Goal: Information Seeking & Learning: Learn about a topic

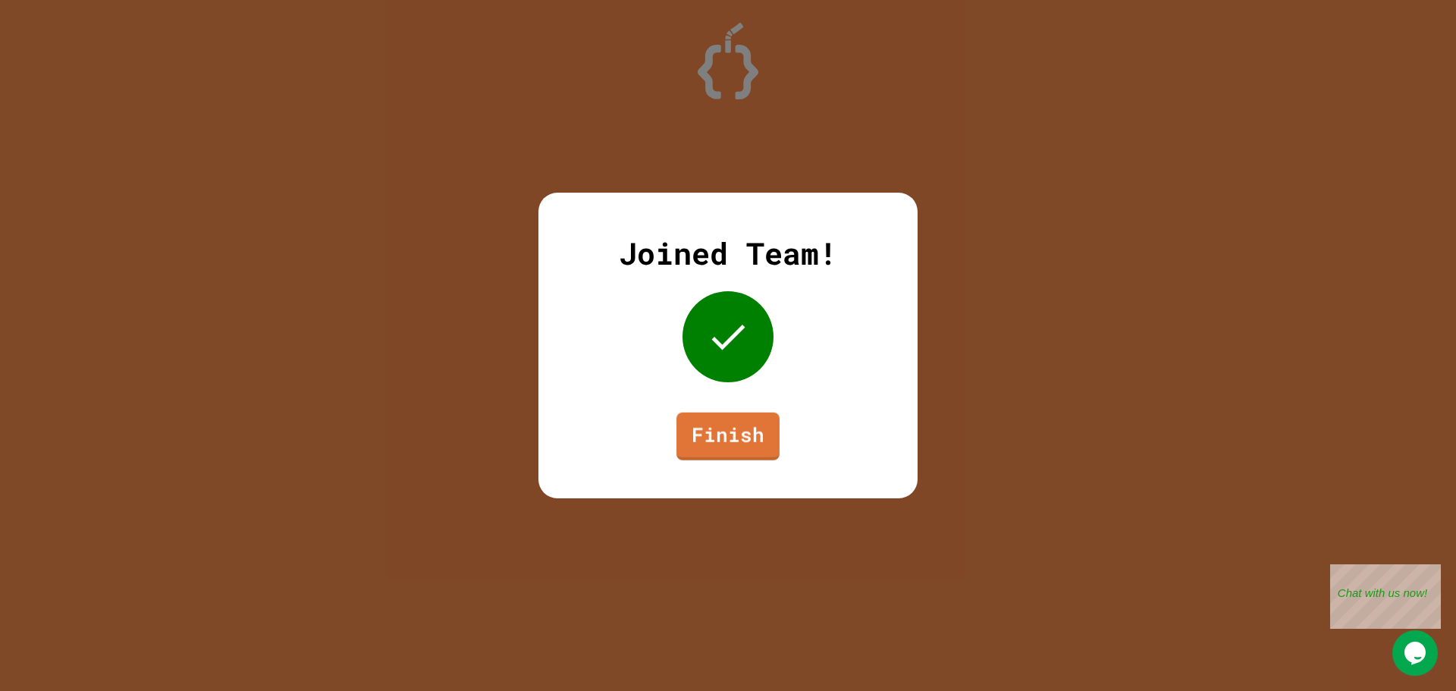
click at [693, 409] on div "Joined Team! Finish" at bounding box center [727, 346] width 379 height 306
click at [698, 427] on link "Finish" at bounding box center [727, 435] width 103 height 50
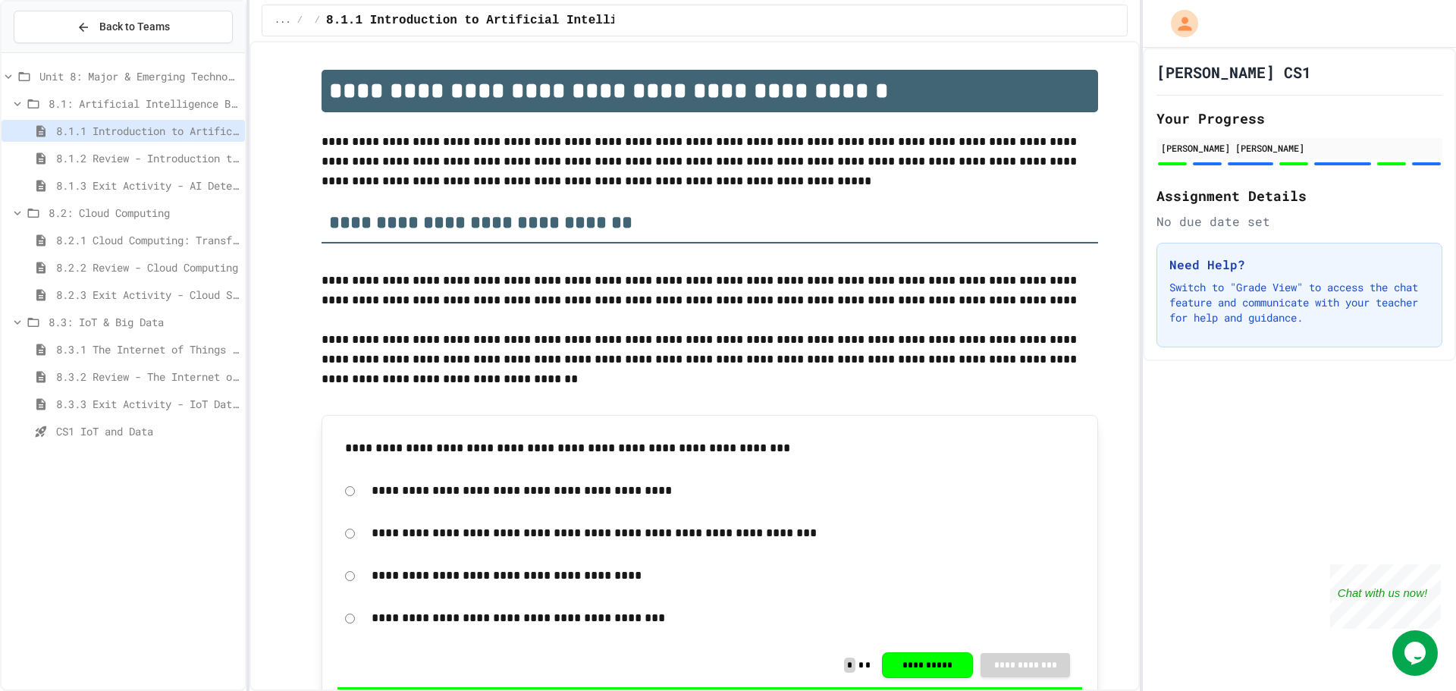
click at [209, 396] on span "8.3.3 Exit Activity - IoT Data Detective Challenge" at bounding box center [147, 404] width 183 height 16
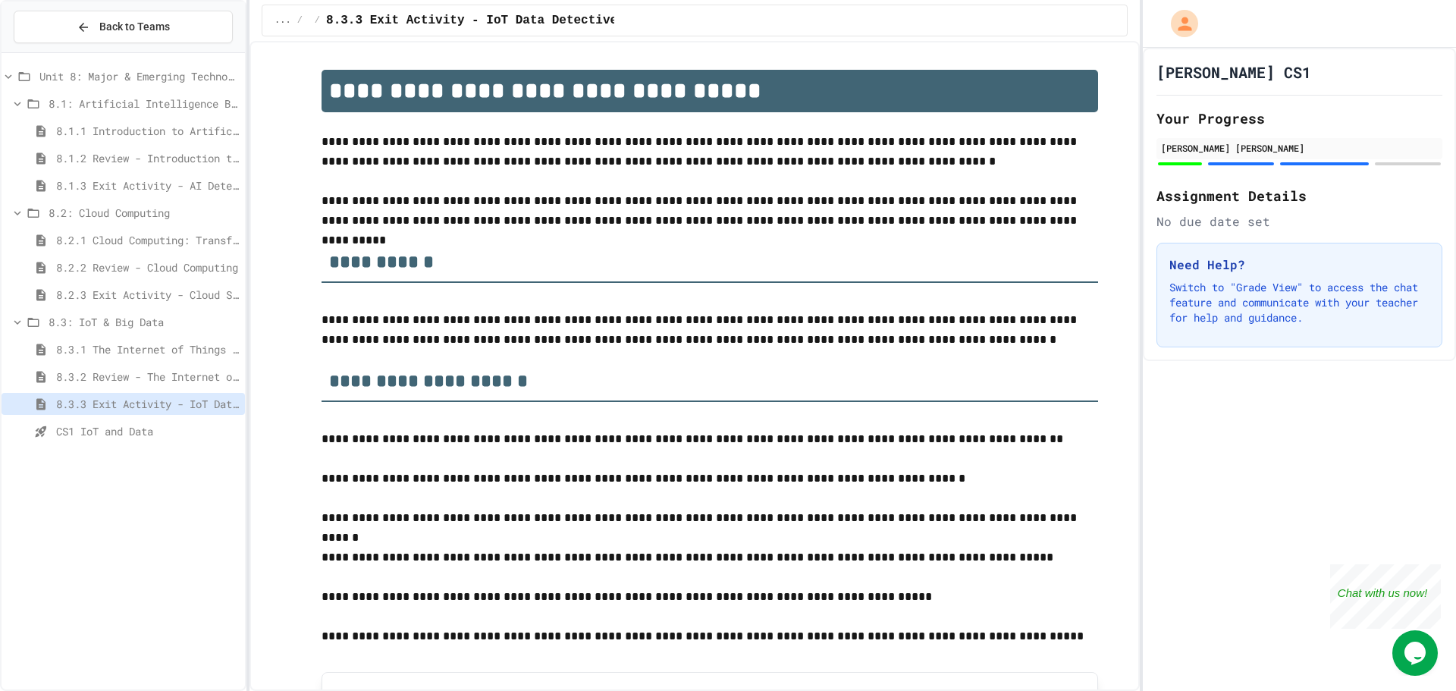
drag, startPoint x: 384, startPoint y: 302, endPoint x: 379, endPoint y: 309, distance: 9.3
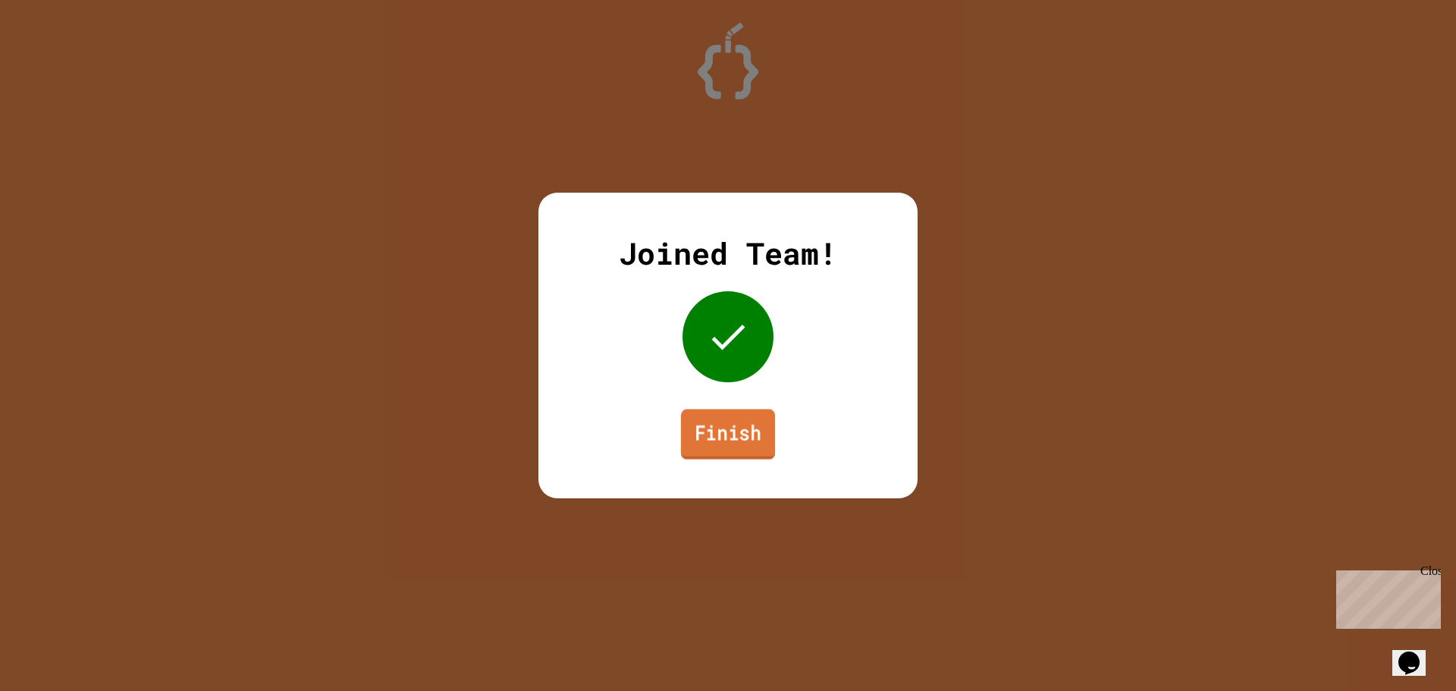
click at [702, 433] on link "Finish" at bounding box center [728, 434] width 94 height 50
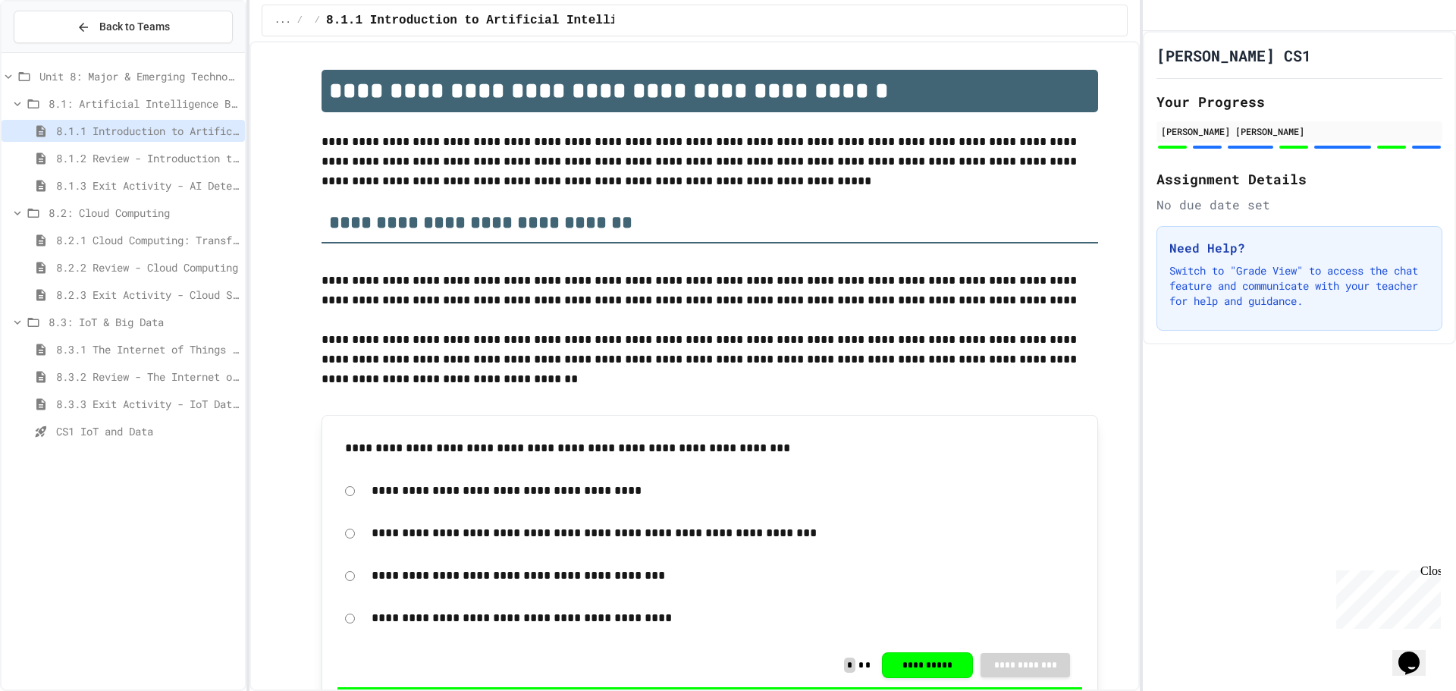
click at [151, 409] on span "8.3.3 Exit Activity - IoT Data Detective Challenge" at bounding box center [147, 404] width 183 height 16
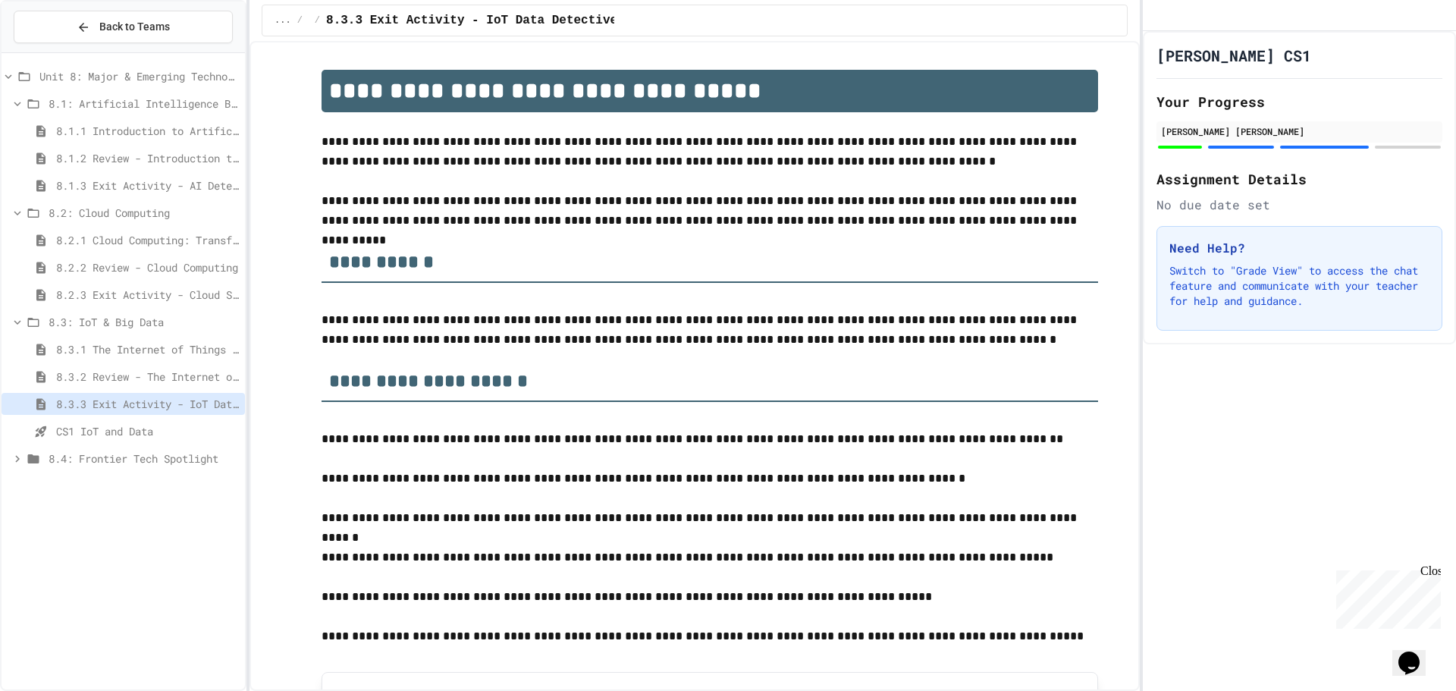
click at [137, 457] on span "8.4: Frontier Tech Spotlight" at bounding box center [144, 458] width 190 height 16
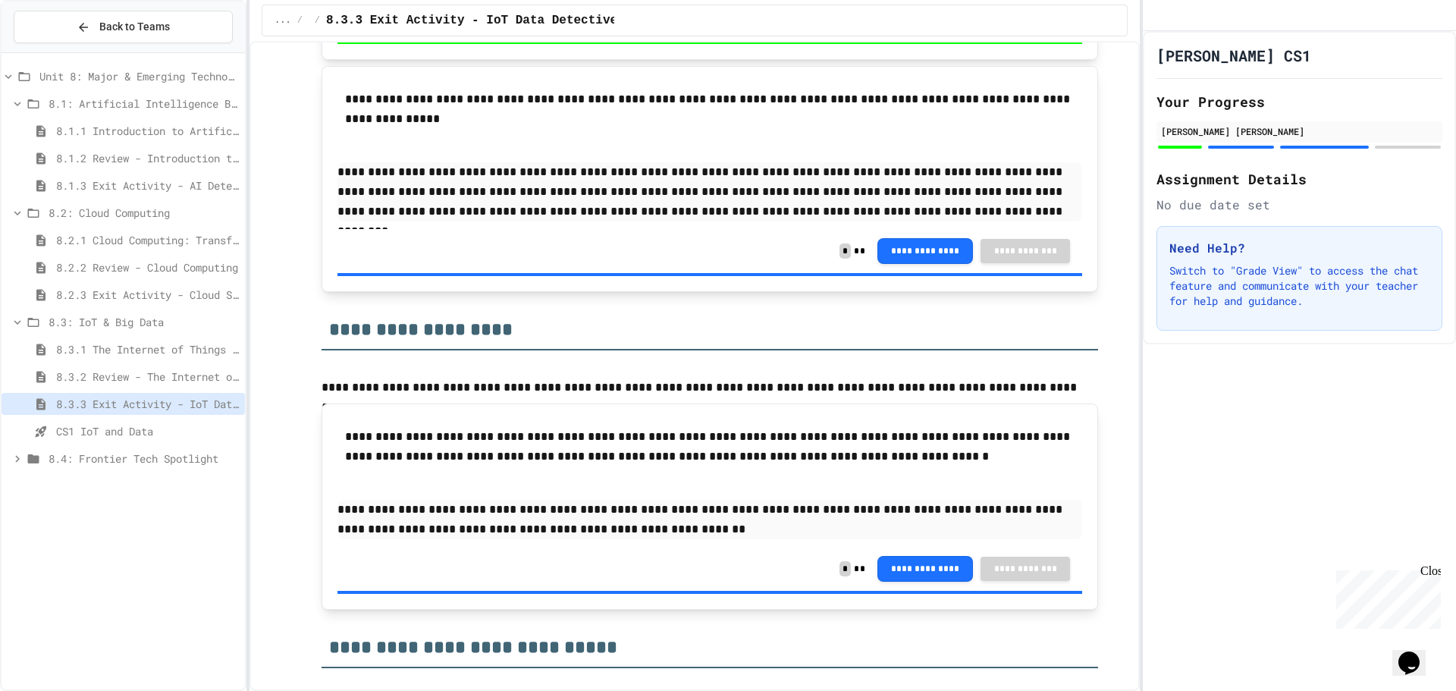
scroll to position [1213, 0]
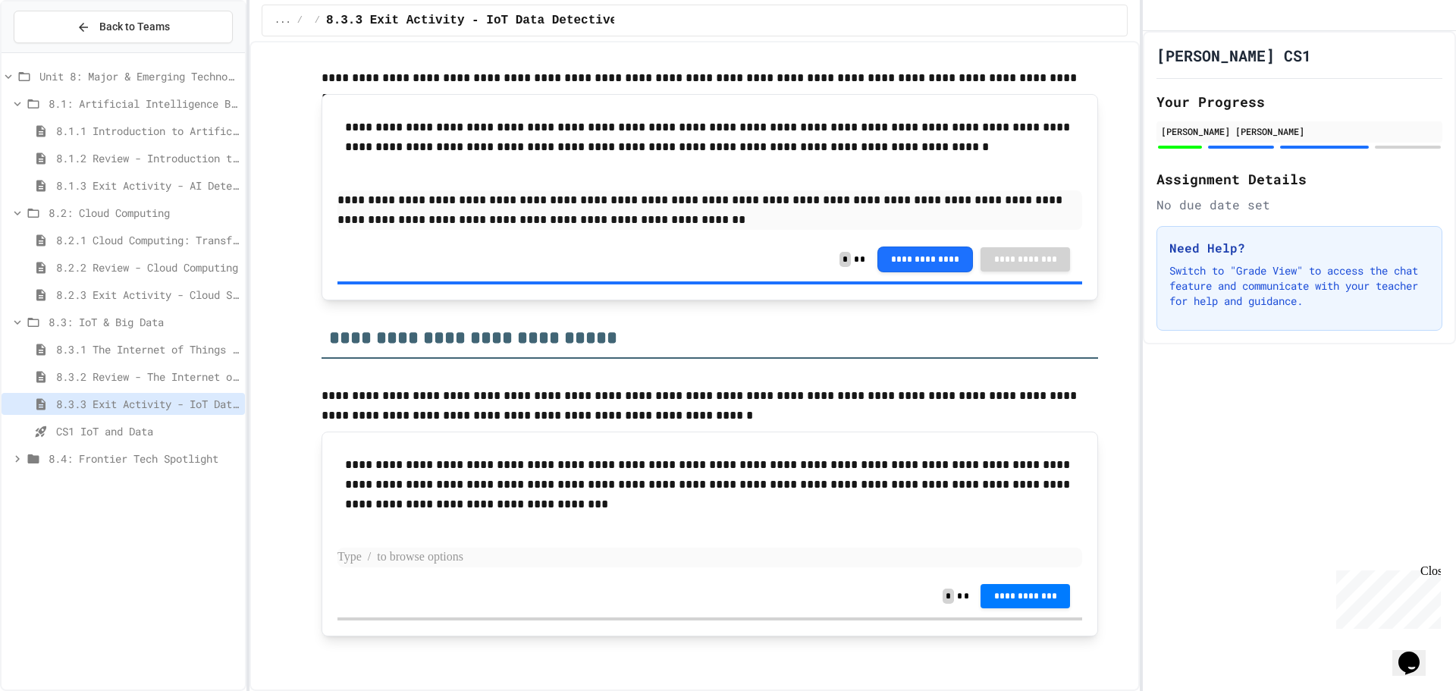
click at [524, 566] on p at bounding box center [709, 558] width 745 height 20
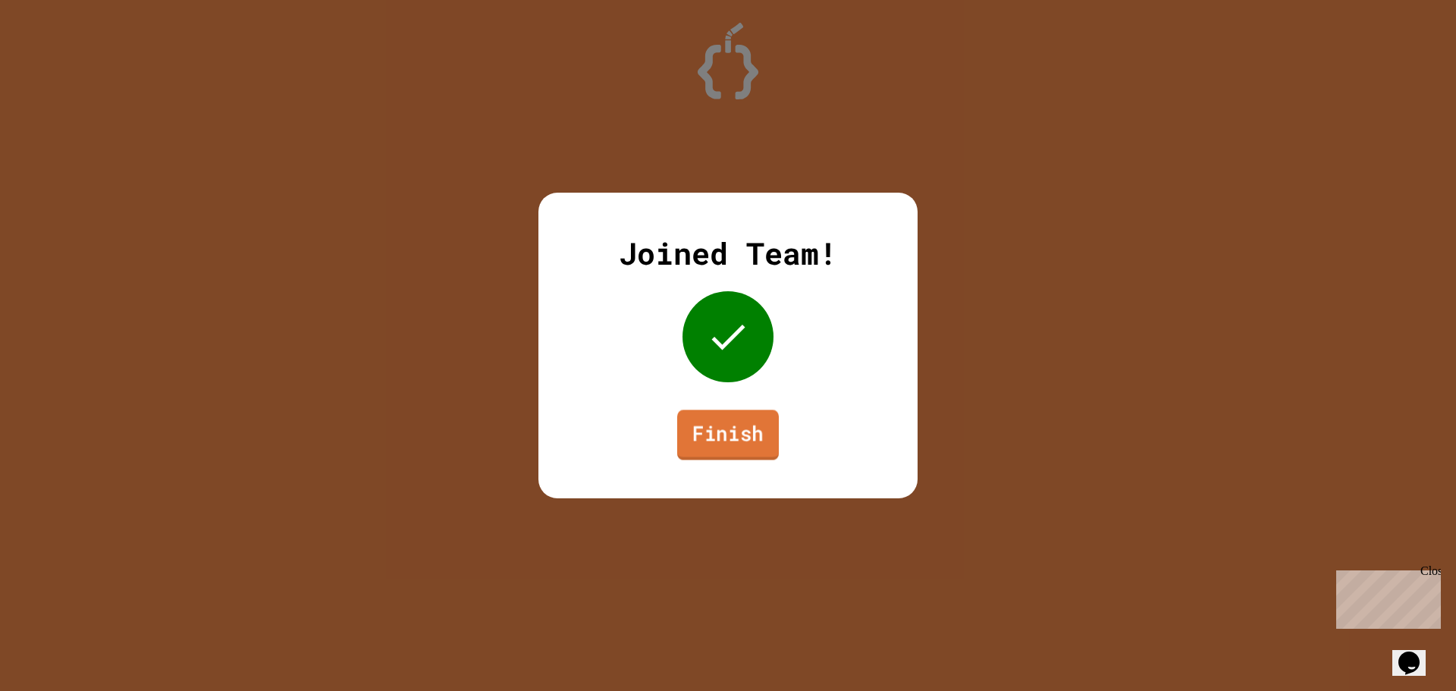
click at [741, 416] on link "Finish" at bounding box center [728, 434] width 102 height 50
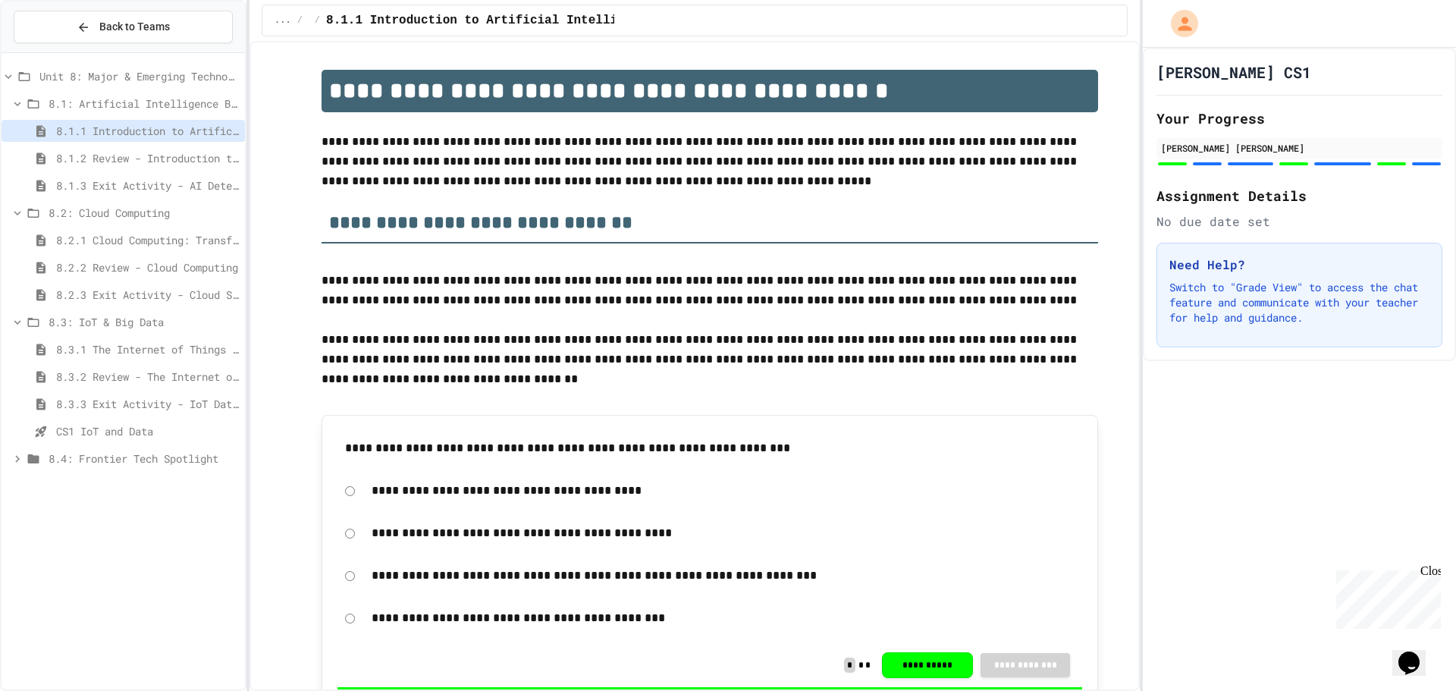
click at [173, 431] on span "CS1 IoT and Data" at bounding box center [147, 431] width 183 height 16
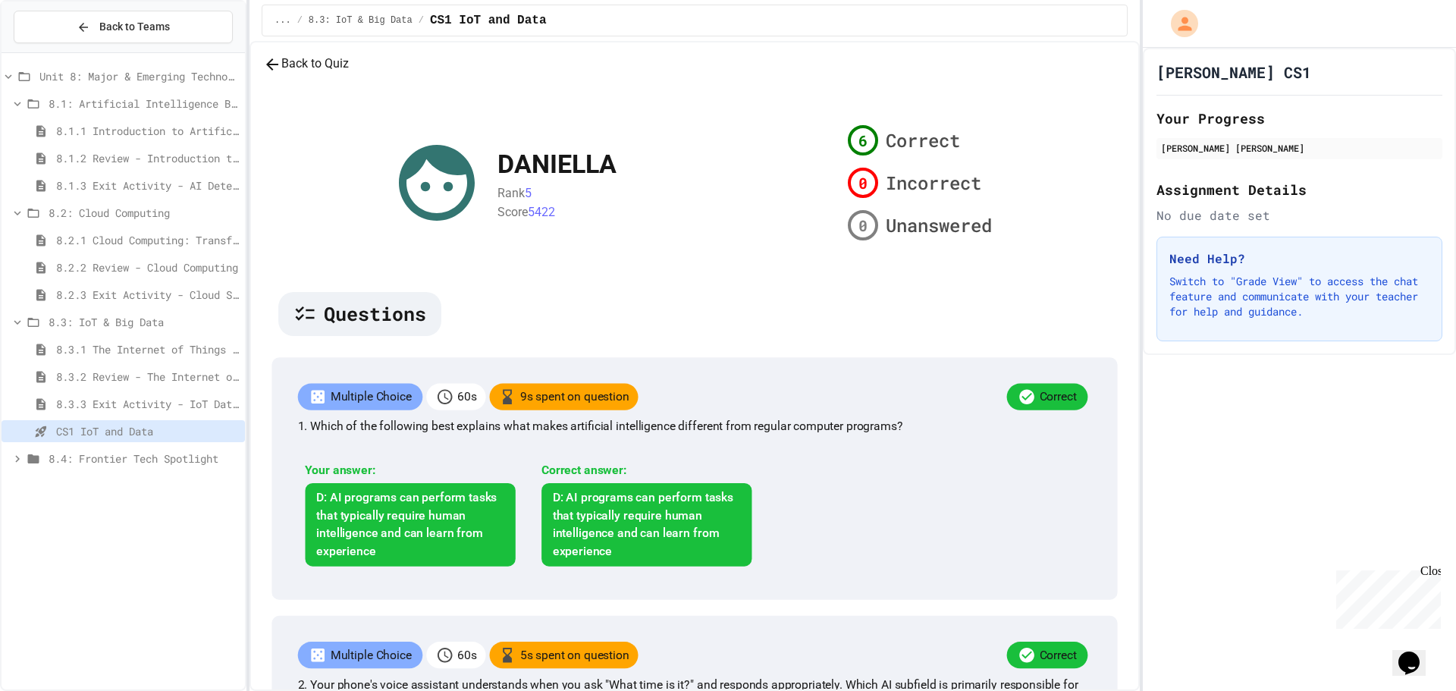
click at [198, 409] on span "8.3.3 Exit Activity - IoT Data Detective Challenge" at bounding box center [147, 404] width 183 height 16
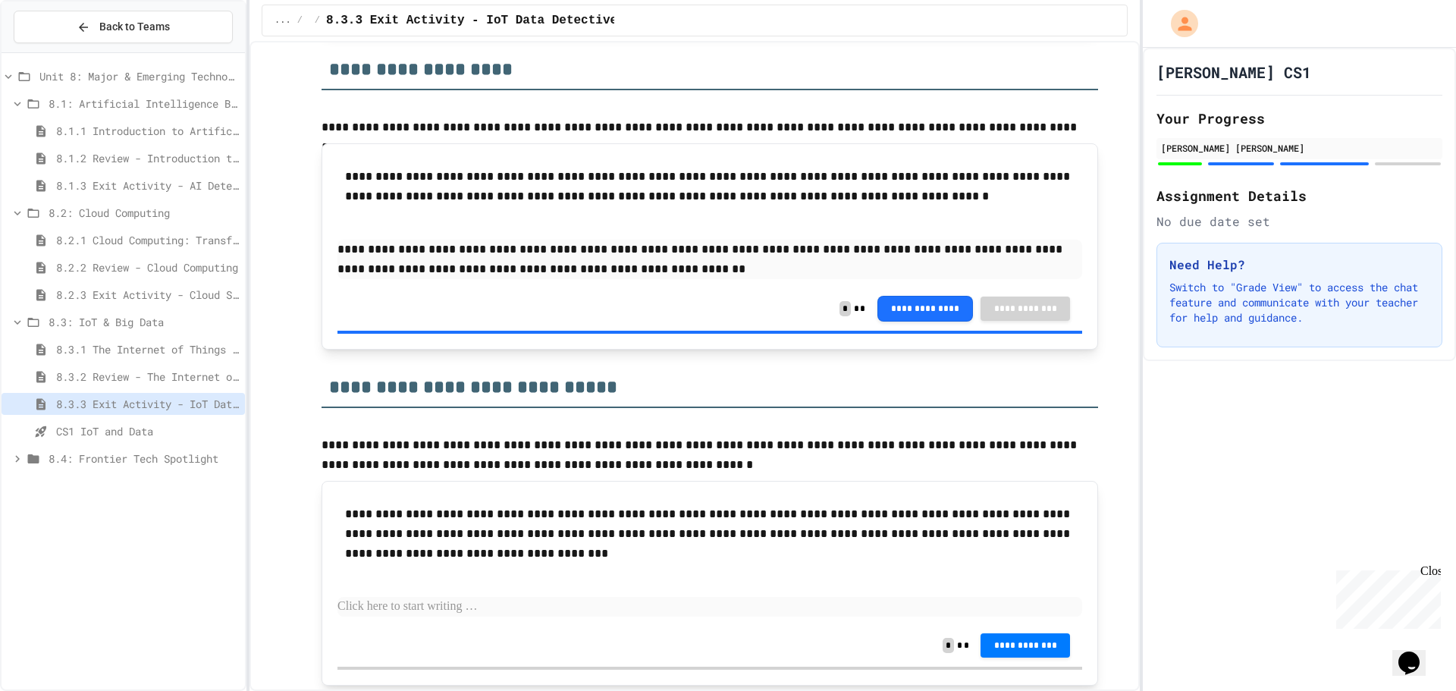
scroll to position [1137, 0]
